Goal: Information Seeking & Learning: Learn about a topic

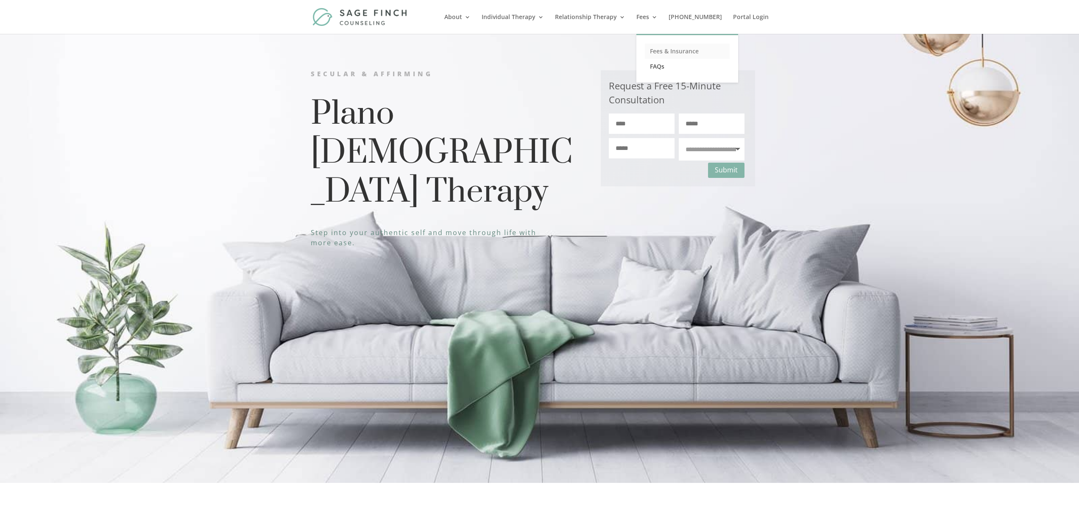
click at [668, 51] on link "Fees & Insurance" at bounding box center [687, 51] width 85 height 15
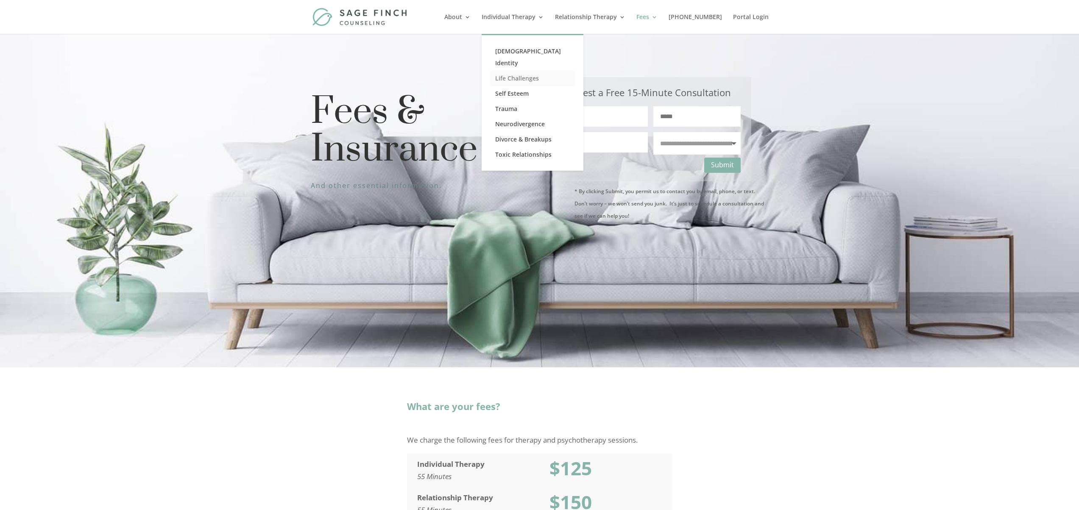
click at [541, 71] on link "Life Challenges" at bounding box center [532, 78] width 85 height 15
